Goal: Task Accomplishment & Management: Complete application form

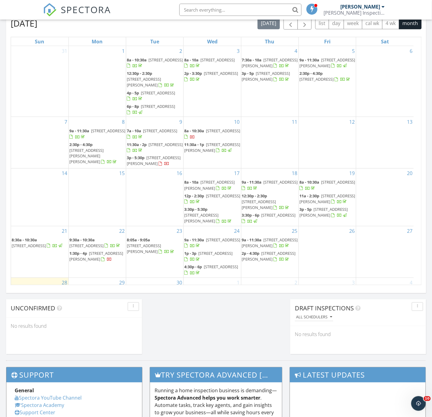
scroll to position [569, 446]
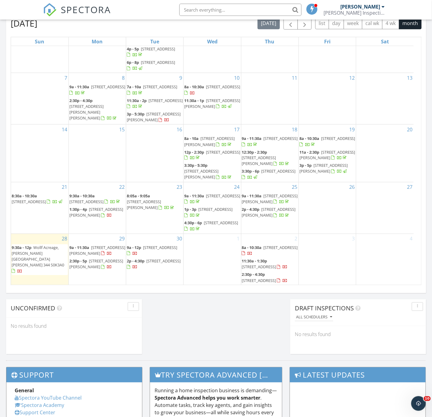
click at [209, 253] on div "1" at bounding box center [211, 259] width 57 height 51
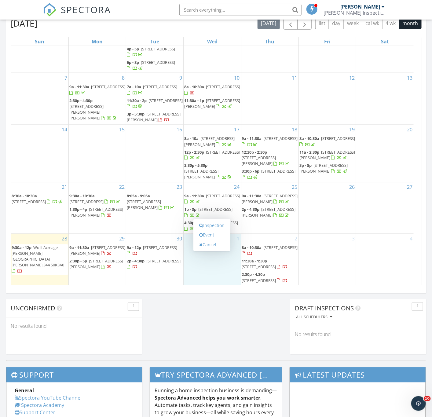
click at [200, 327] on div "Today Spencer Barber 9:30 am Wollf Acreage, Corman Park Rm 344, SK S0K3A0 Spenc…" at bounding box center [216, 82] width 432 height 555
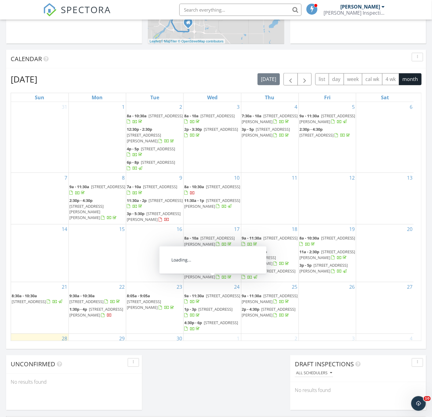
scroll to position [49, 0]
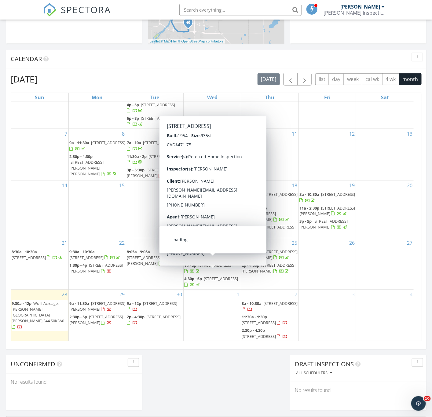
click at [215, 307] on div "1" at bounding box center [211, 315] width 57 height 51
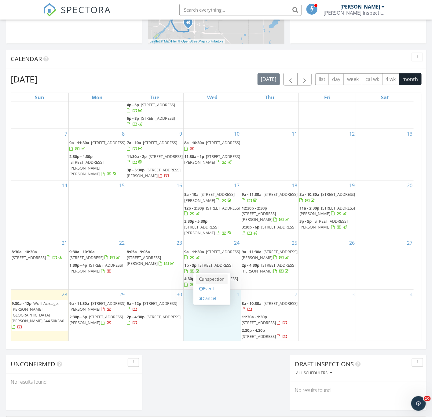
click at [216, 280] on link "Inspection" at bounding box center [211, 279] width 31 height 10
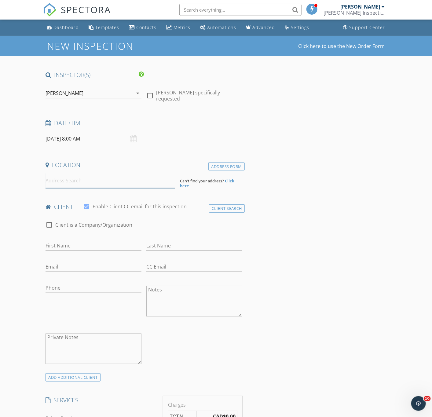
click at [80, 186] on input at bounding box center [109, 180] width 129 height 15
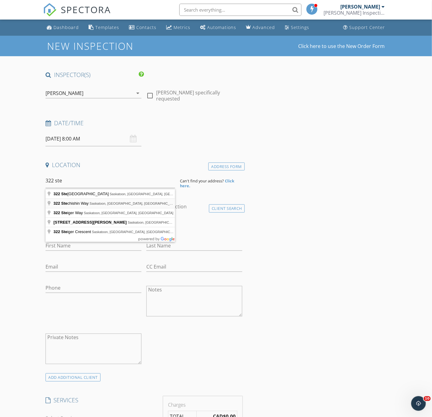
type input "322 Stechishin Way, Saskatoon, SK, Canada"
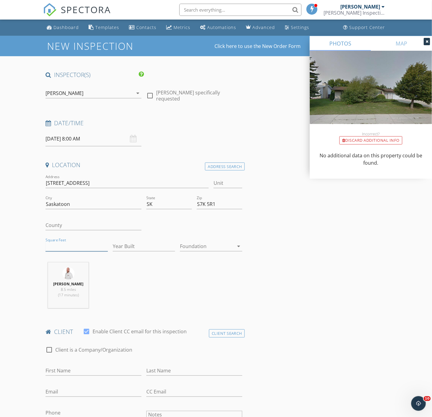
click at [63, 248] on input "Square Feet" at bounding box center [76, 246] width 62 height 10
type input "1228"
click at [143, 243] on input "Year Built" at bounding box center [144, 246] width 62 height 10
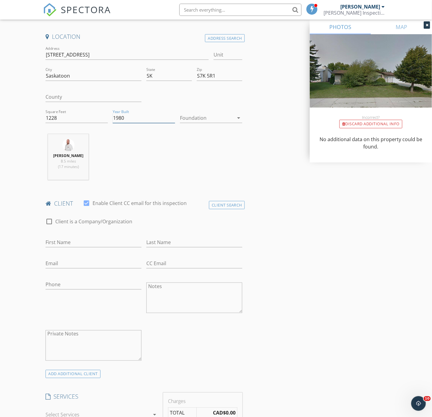
scroll to position [137, 0]
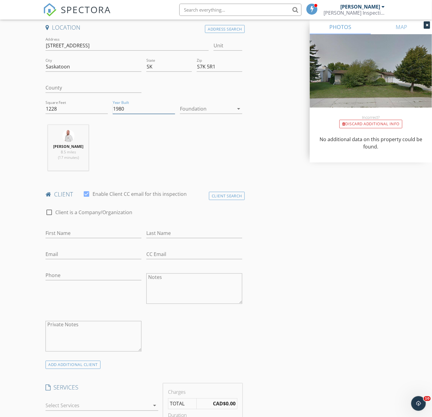
type input "1980"
click at [84, 232] on input "First Name" at bounding box center [93, 233] width 96 height 10
type input "Mavis"
type input "Campbell"
click at [61, 278] on input "Phone" at bounding box center [93, 275] width 96 height 10
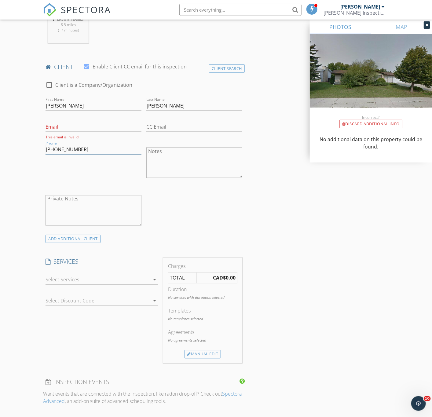
scroll to position [275, 0]
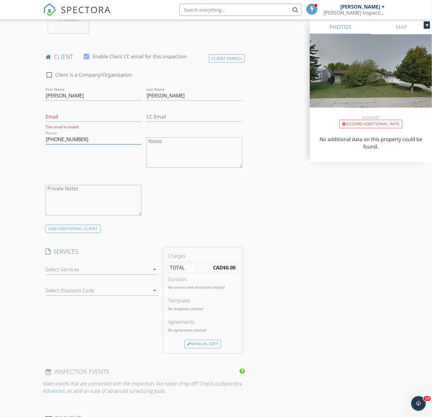
type input "204-513-0422"
click at [116, 271] on div at bounding box center [97, 270] width 104 height 10
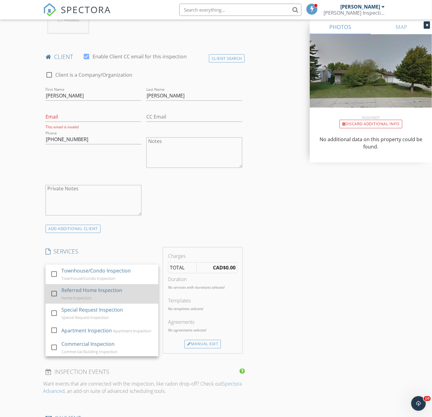
click at [109, 291] on div "Referred Home Inspection" at bounding box center [91, 290] width 61 height 7
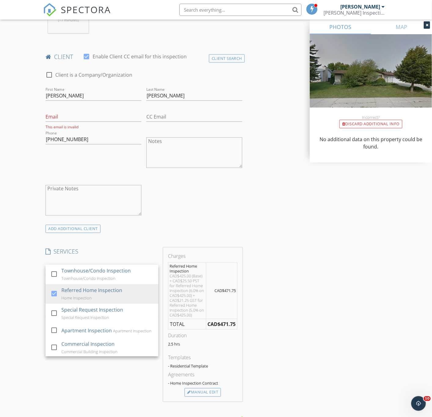
click at [176, 212] on div "check_box_outline_blank Client is a Company/Organization First Name Mavis Last …" at bounding box center [143, 145] width 201 height 160
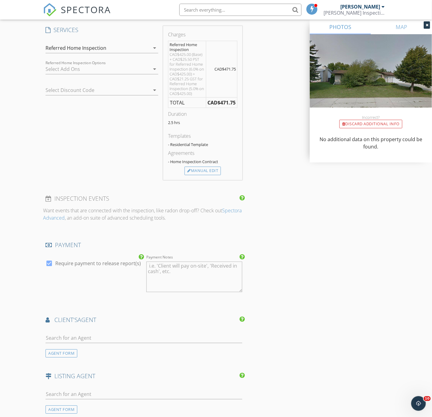
scroll to position [504, 0]
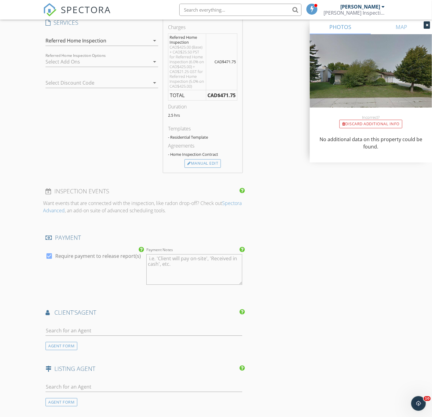
click at [93, 324] on div at bounding box center [143, 332] width 197 height 20
click at [91, 335] on input "text" at bounding box center [143, 330] width 197 height 10
type input "eric"
click at [83, 340] on div "Eric Wilkinson" at bounding box center [82, 341] width 38 height 7
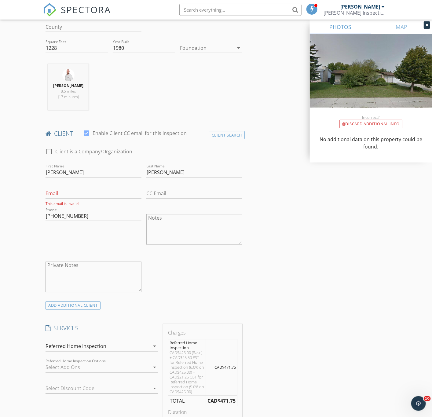
scroll to position [137, 0]
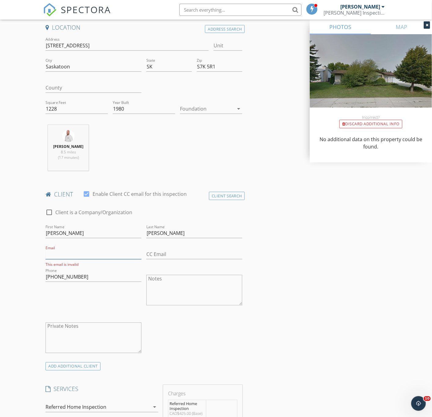
click at [58, 252] on input "Email" at bounding box center [93, 254] width 96 height 10
type input "tessroad@mymts.net"
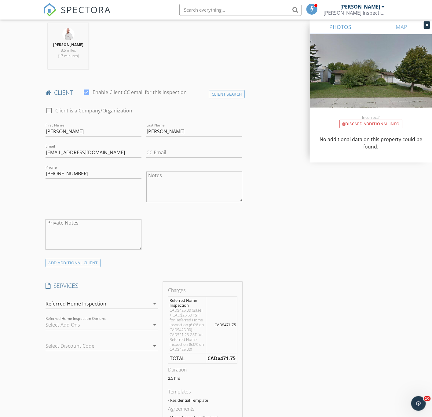
scroll to position [275, 0]
